Goal: Find contact information: Find contact information

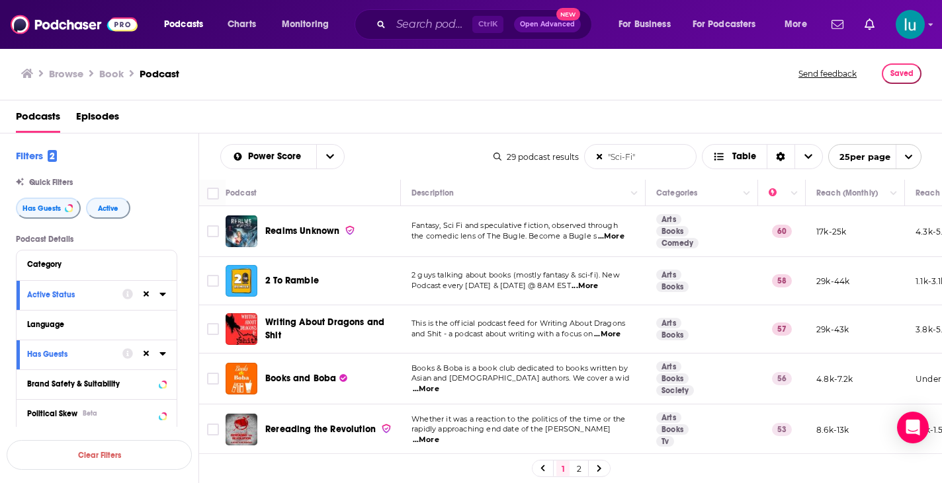
scroll to position [963, 0]
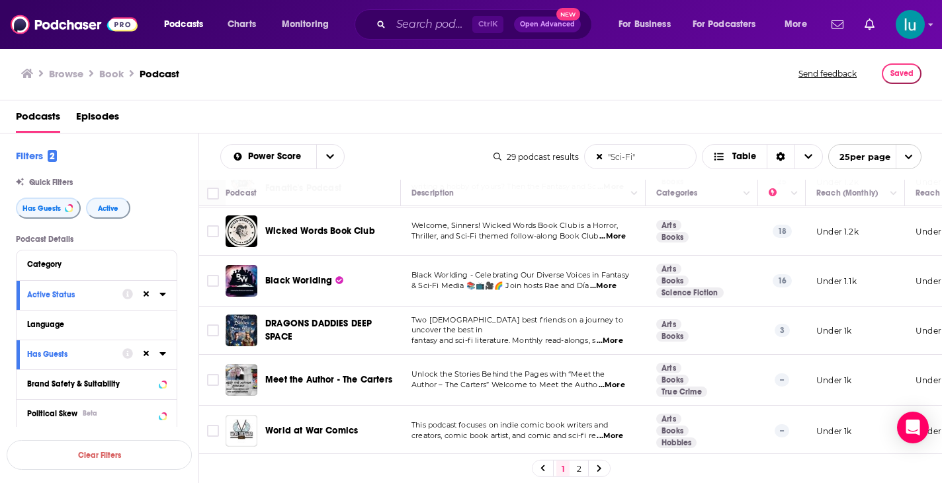
click at [615, 380] on span "...More" at bounding box center [611, 385] width 26 height 11
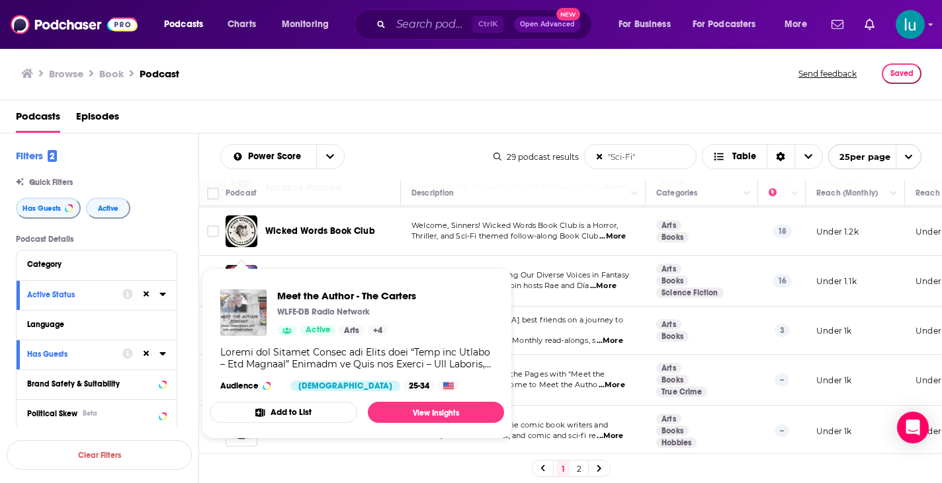
drag, startPoint x: 243, startPoint y: 372, endPoint x: 226, endPoint y: 314, distance: 60.7
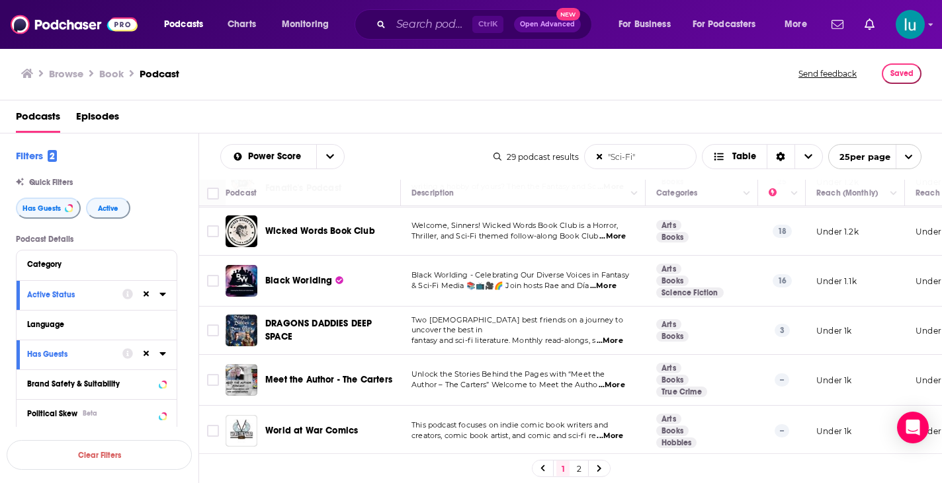
click at [616, 431] on span "...More" at bounding box center [609, 436] width 26 height 11
click at [208, 393] on td at bounding box center [212, 380] width 26 height 51
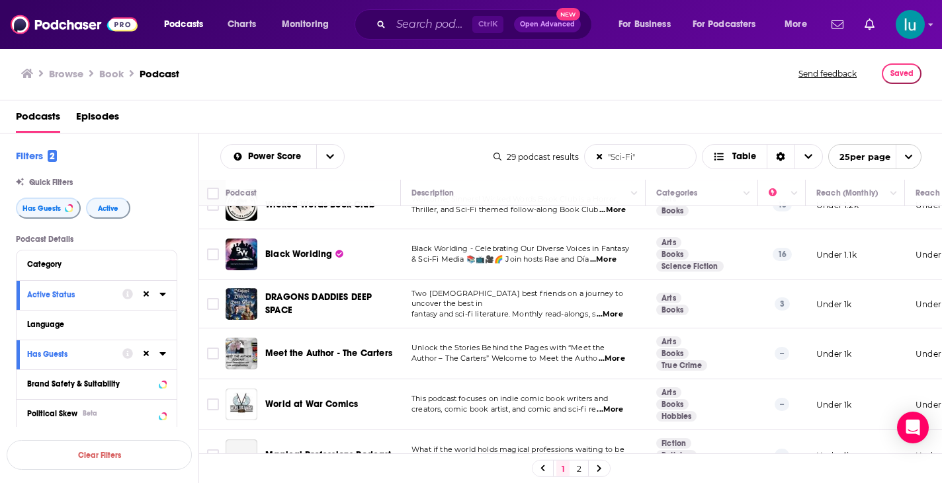
scroll to position [1015, 0]
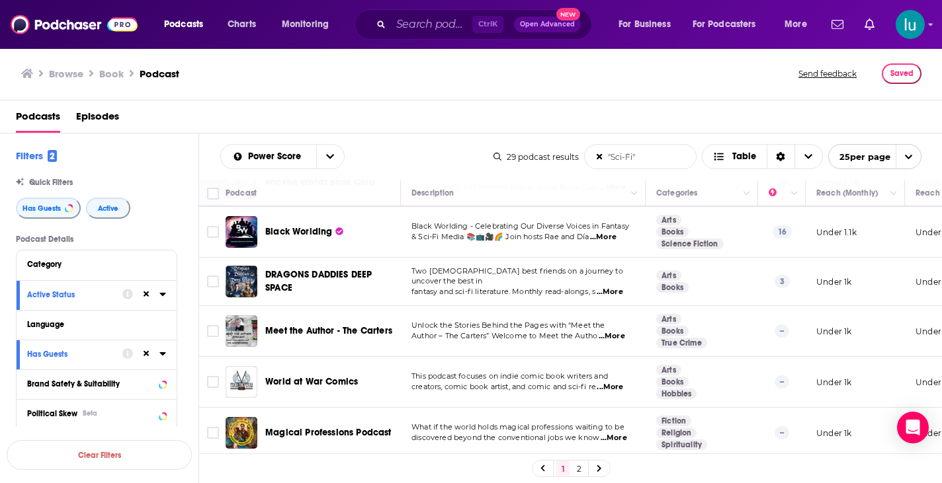
click at [598, 467] on icon at bounding box center [599, 468] width 4 height 7
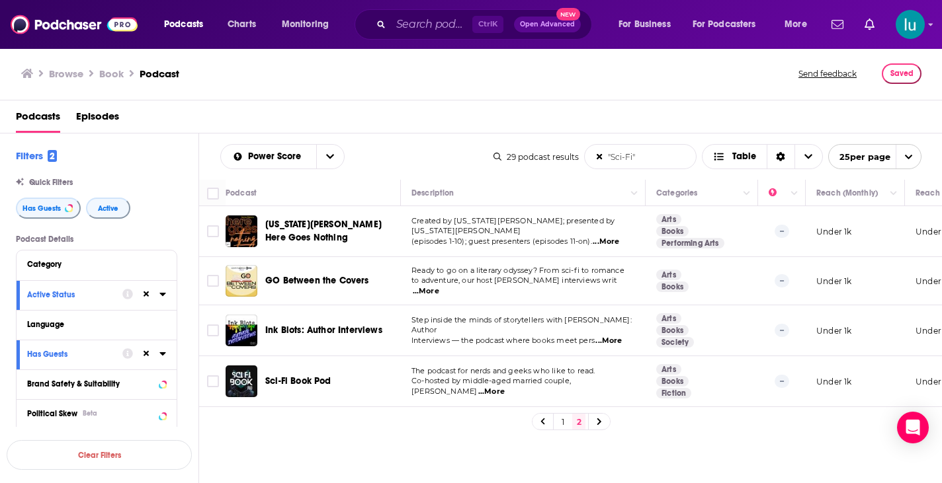
click at [439, 291] on span "...More" at bounding box center [426, 291] width 26 height 11
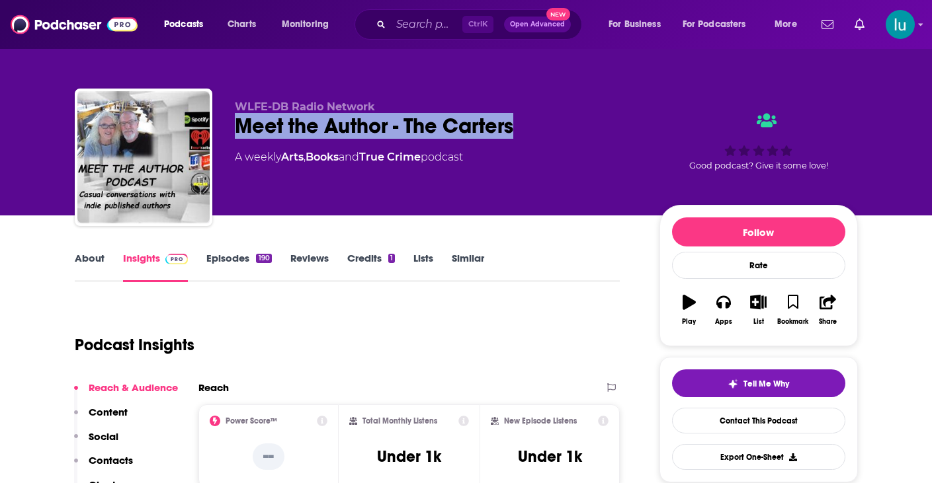
drag, startPoint x: 236, startPoint y: 120, endPoint x: 518, endPoint y: 129, distance: 281.8
click at [518, 129] on div "Meet the Author - The Carters" at bounding box center [436, 126] width 403 height 26
copy h2 "Meet the Author - The Carters"
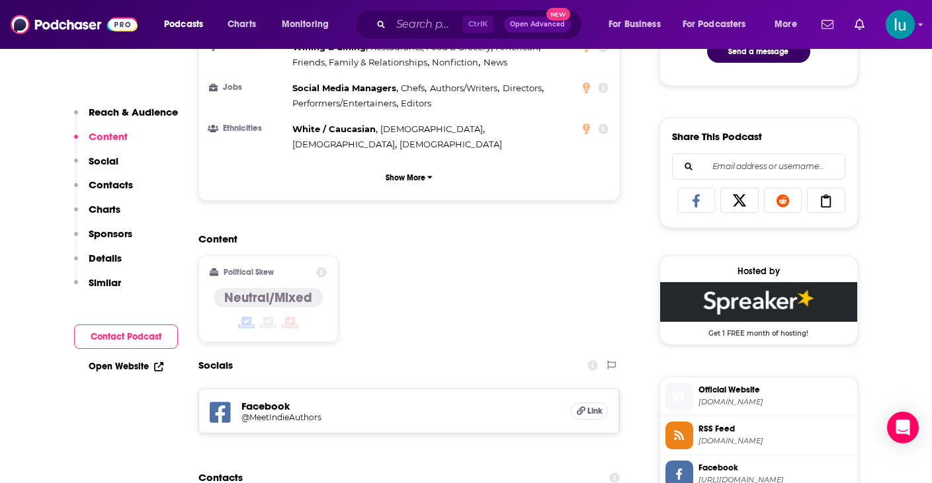
scroll to position [873, 0]
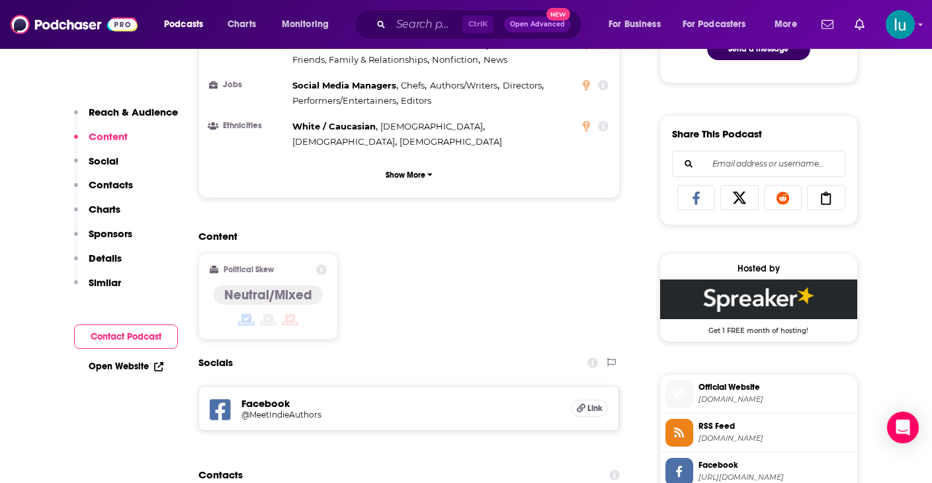
drag, startPoint x: 475, startPoint y: 445, endPoint x: 374, endPoint y: 444, distance: 100.5
copy p "carternovels@aol.com"
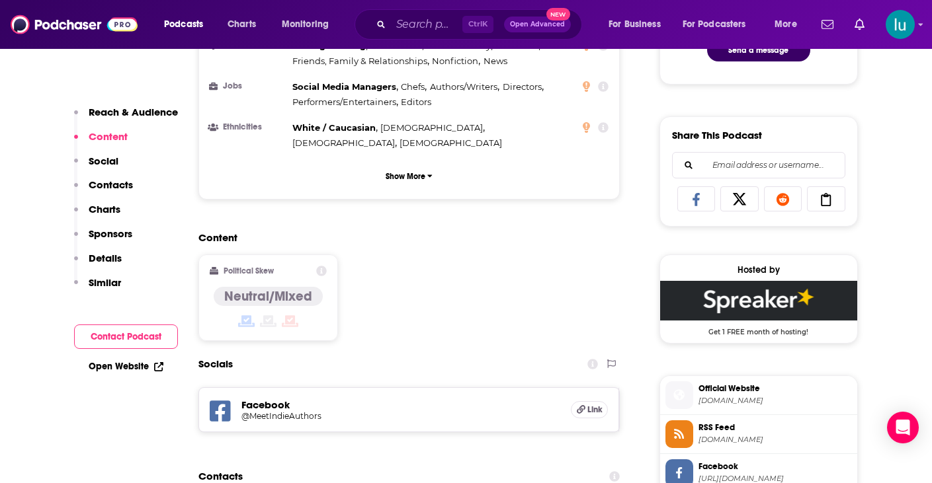
scroll to position [899, 0]
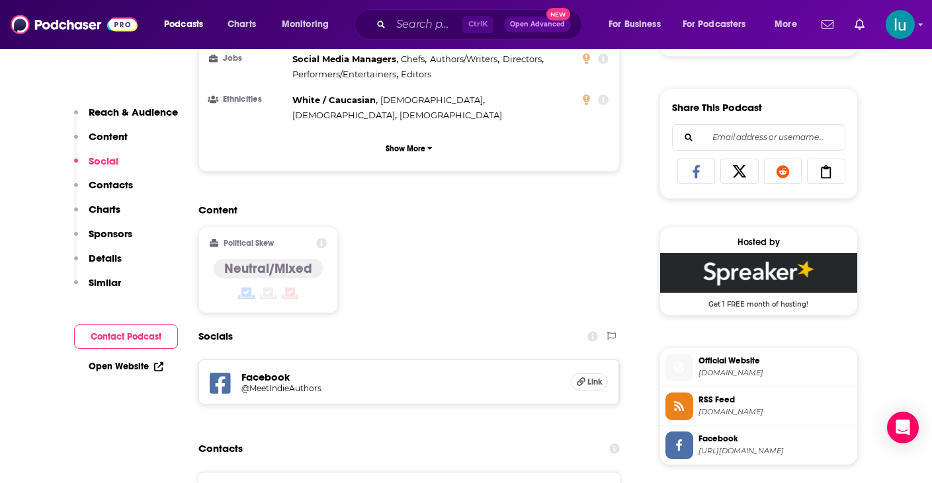
click at [593, 204] on div "Content Political Skew Neutral/Mixed" at bounding box center [409, 264] width 422 height 120
drag, startPoint x: 477, startPoint y: 415, endPoint x: 372, endPoint y: 419, distance: 104.5
copy p "carternovels@aol.com"
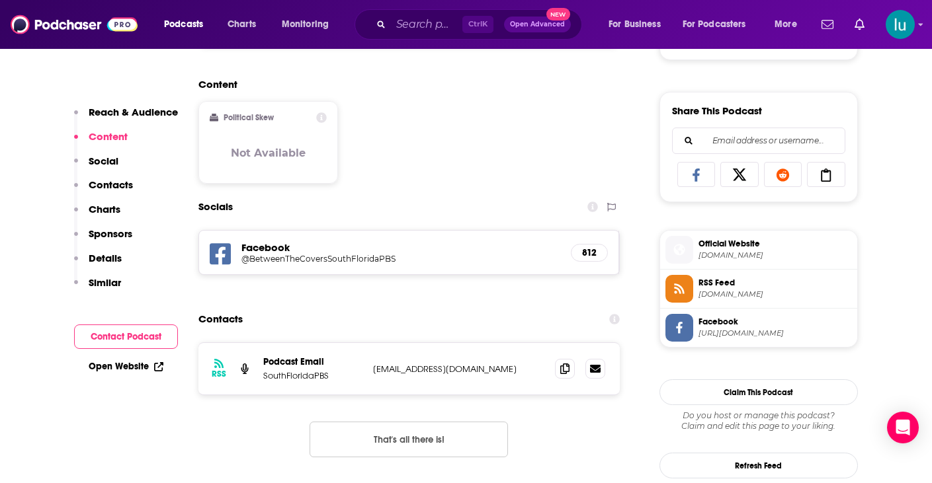
scroll to position [820, 0]
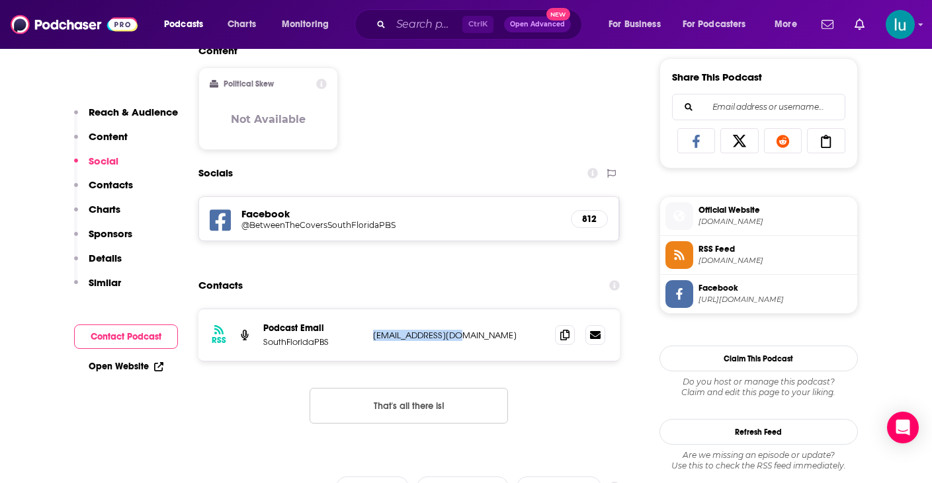
drag, startPoint x: 475, startPoint y: 335, endPoint x: 370, endPoint y: 335, distance: 105.1
click at [370, 335] on div "RSS Podcast Email SouthFloridaPBS [EMAIL_ADDRESS][DOMAIN_NAME] [DOMAIN_NAME][EM…" at bounding box center [409, 335] width 422 height 52
copy p "[EMAIL_ADDRESS][DOMAIN_NAME]"
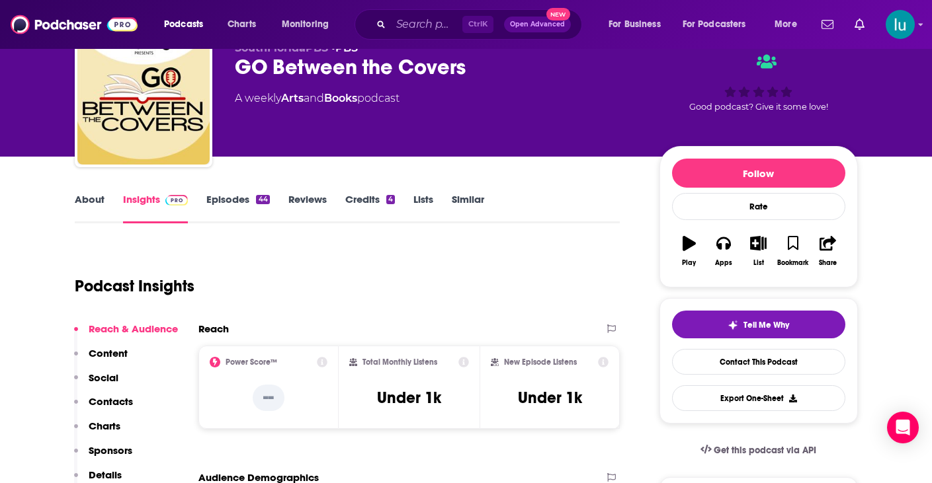
scroll to position [0, 0]
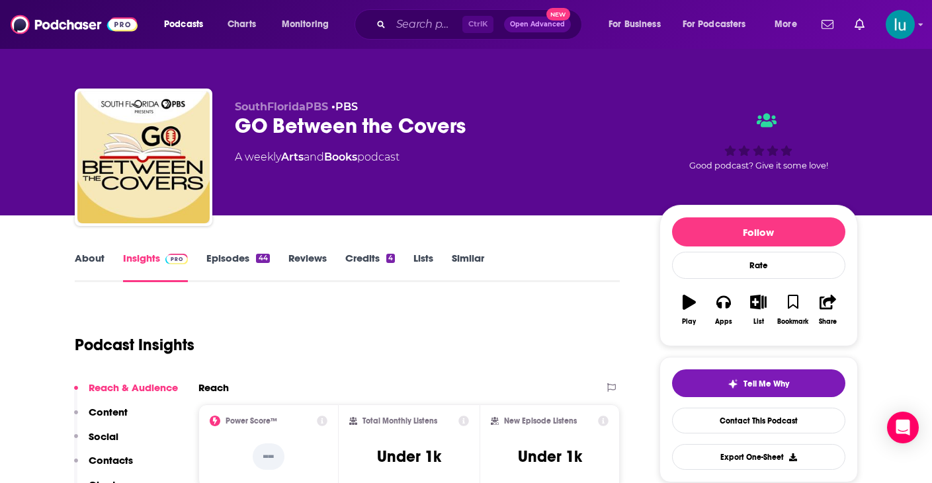
click at [84, 257] on link "About" at bounding box center [90, 267] width 30 height 30
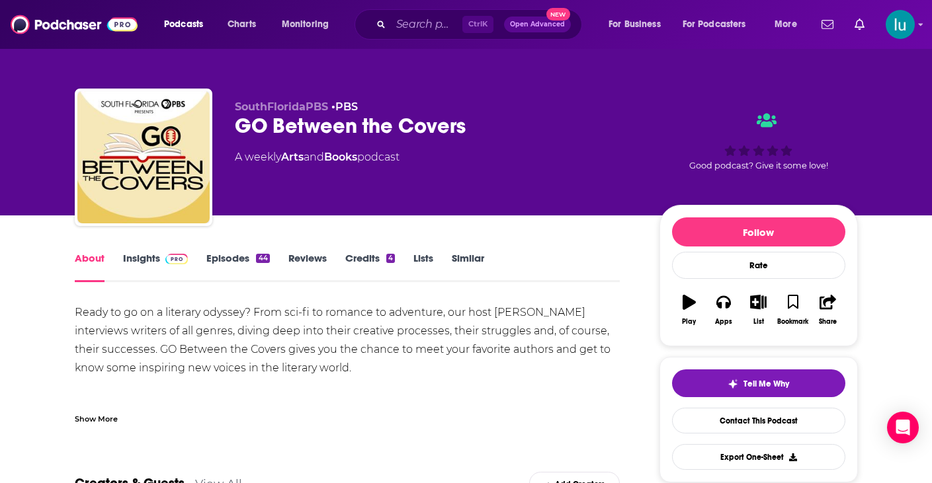
click at [142, 256] on link "Insights" at bounding box center [155, 267] width 65 height 30
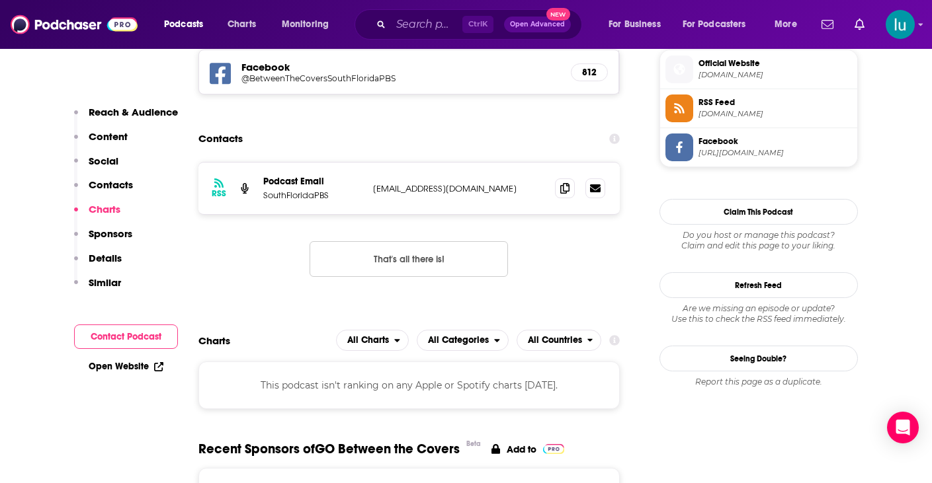
scroll to position [952, 0]
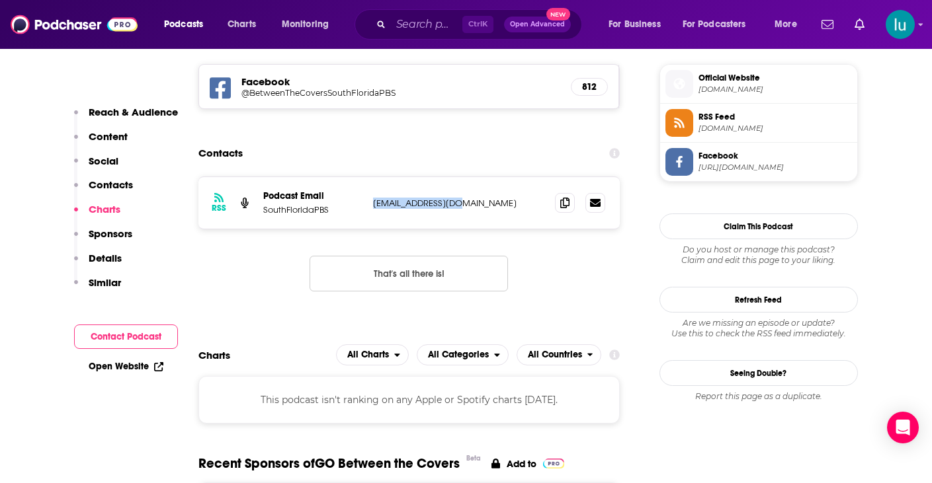
drag, startPoint x: 457, startPoint y: 202, endPoint x: 363, endPoint y: 203, distance: 93.9
click at [363, 203] on div "RSS Podcast Email SouthFloridaPBS [EMAIL_ADDRESS][DOMAIN_NAME] [DOMAIN_NAME][EM…" at bounding box center [409, 203] width 422 height 52
copy div "[EMAIL_ADDRESS][DOMAIN_NAME]"
